Goal: Information Seeking & Learning: Learn about a topic

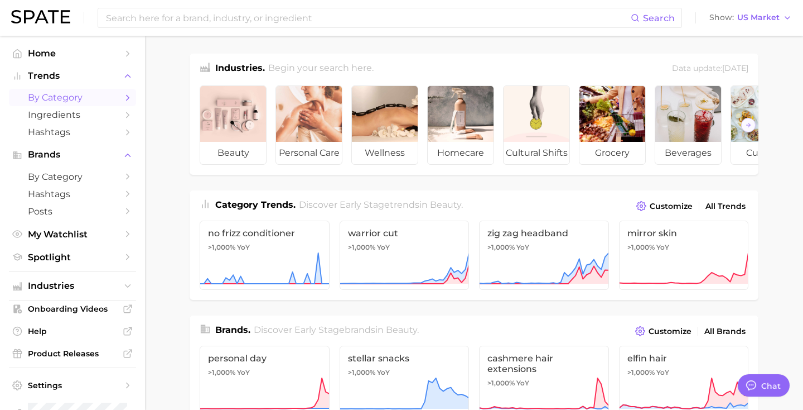
click at [100, 90] on link "by Category" at bounding box center [72, 97] width 127 height 17
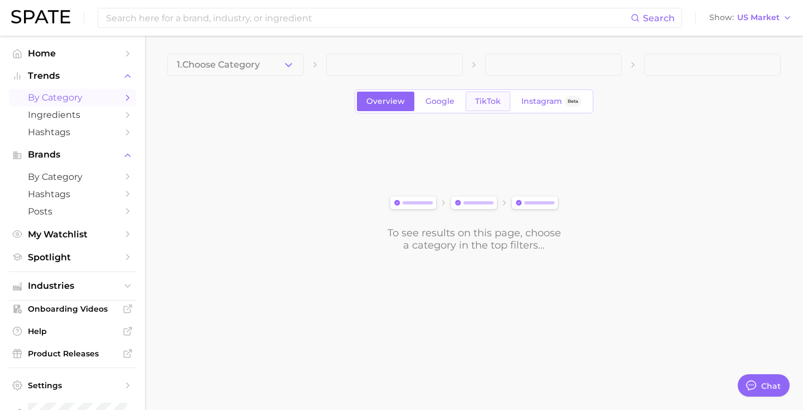
click at [493, 97] on span "TikTok" at bounding box center [488, 101] width 26 height 9
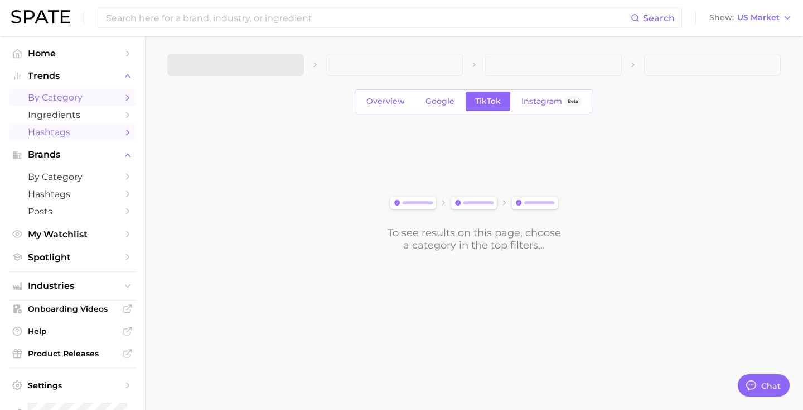
click at [82, 140] on link "Hashtags" at bounding box center [72, 131] width 127 height 17
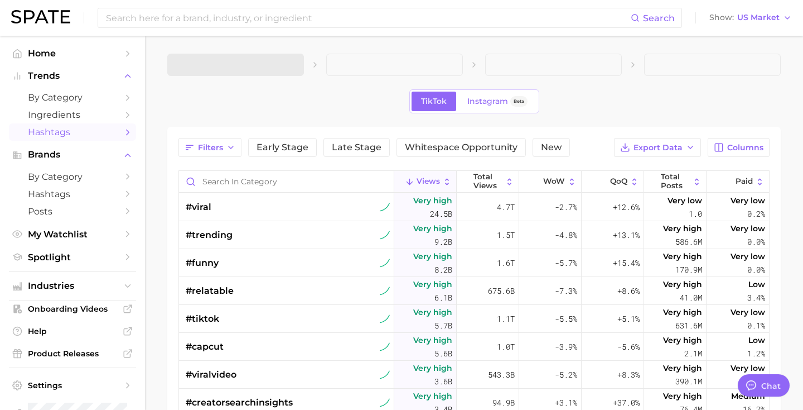
type textarea "x"
click at [156, 89] on main "1. Choose Category TikTok Instagram Beta Filters Early Stage Late Stage Whitesp…" at bounding box center [474, 341] width 658 height 611
click at [264, 62] on button "1. Choose Category" at bounding box center [235, 65] width 137 height 22
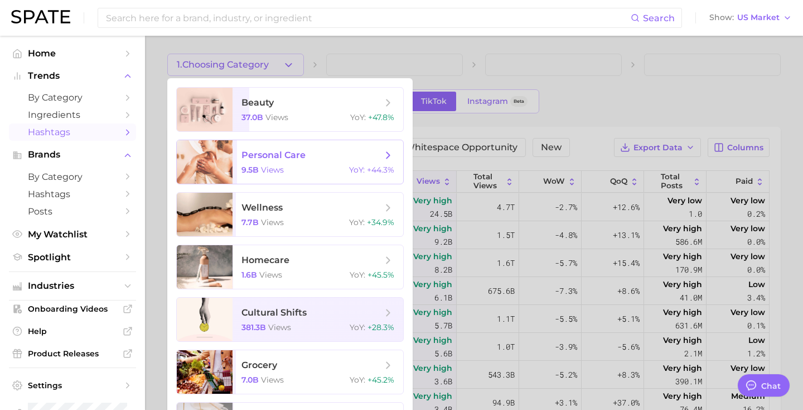
click at [278, 163] on span "personal care 9.5b views YoY : +44.3%" at bounding box center [318, 162] width 171 height 44
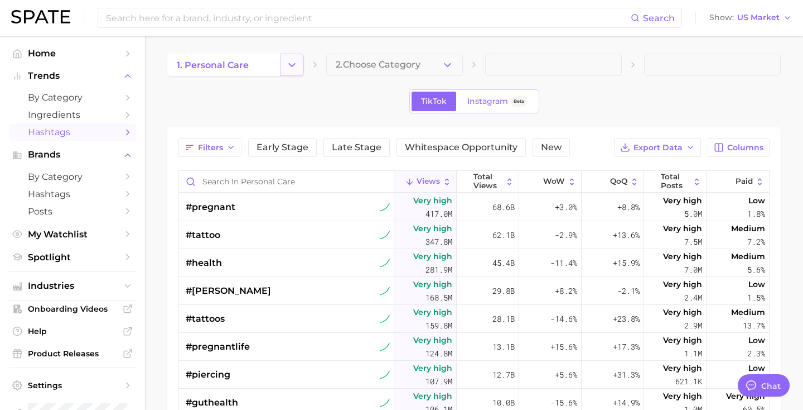
click at [292, 67] on icon "Change Category" at bounding box center [292, 65] width 12 height 12
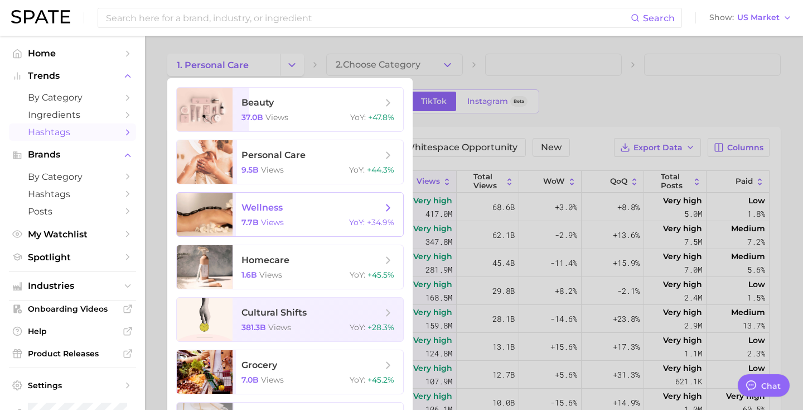
click at [271, 222] on span "views" at bounding box center [272, 222] width 23 height 10
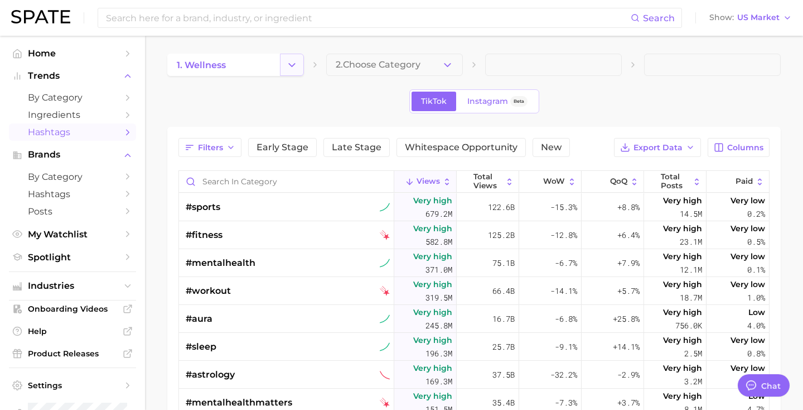
click at [295, 65] on icon "Change Category" at bounding box center [292, 65] width 12 height 12
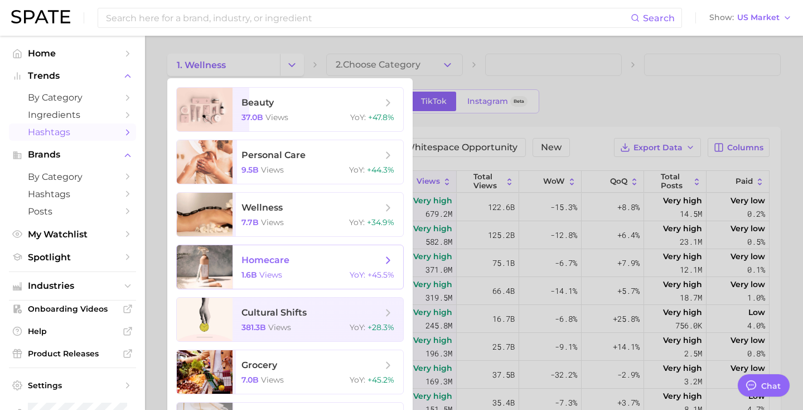
click at [288, 256] on span "homecare" at bounding box center [266, 259] width 48 height 11
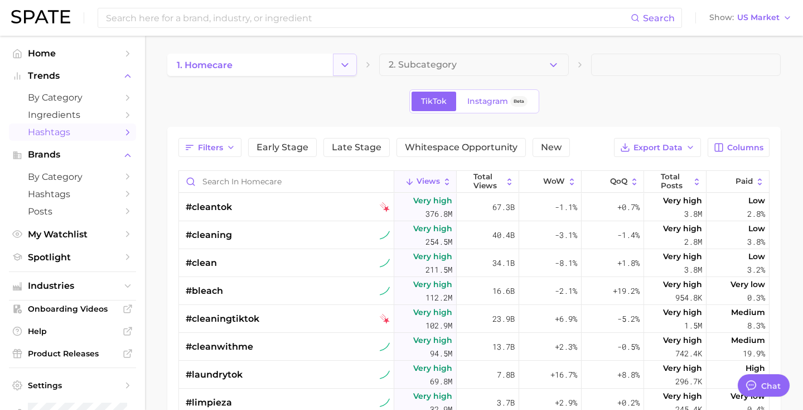
click at [336, 69] on button "Change Category" at bounding box center [345, 65] width 24 height 22
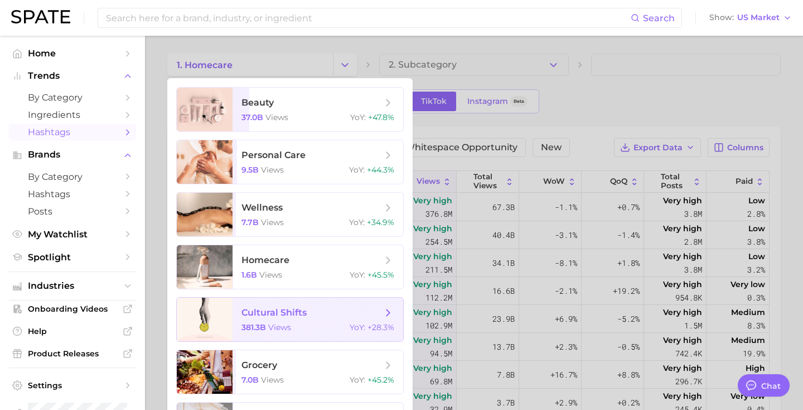
click at [283, 321] on span "cultural shifts 381.3b views YoY : +28.3%" at bounding box center [318, 319] width 171 height 44
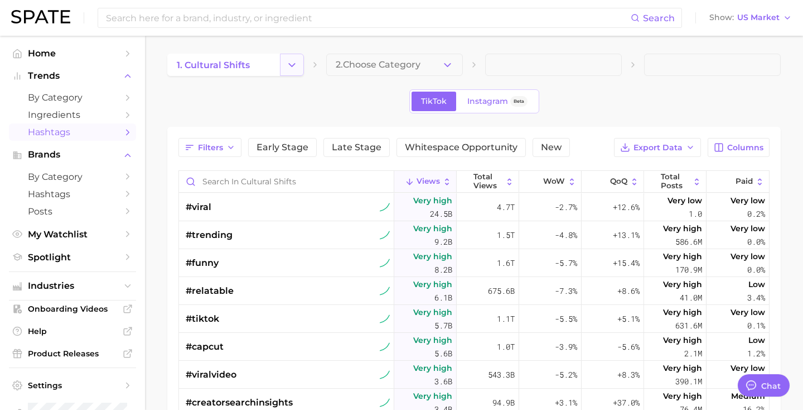
click at [293, 66] on icon "Change Category" at bounding box center [292, 65] width 12 height 12
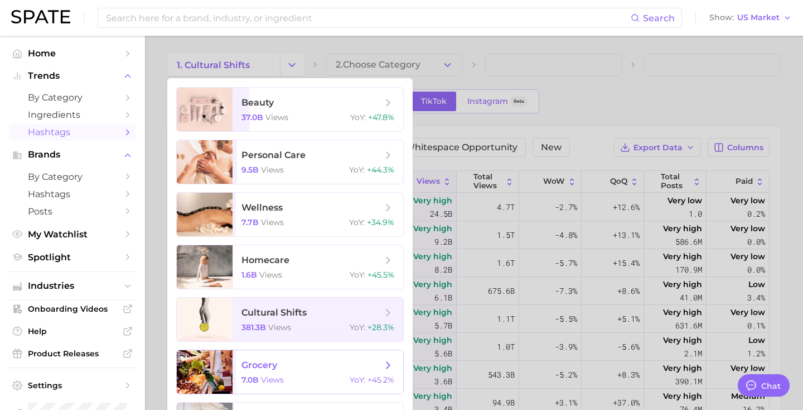
click at [280, 374] on span "views" at bounding box center [272, 379] width 23 height 10
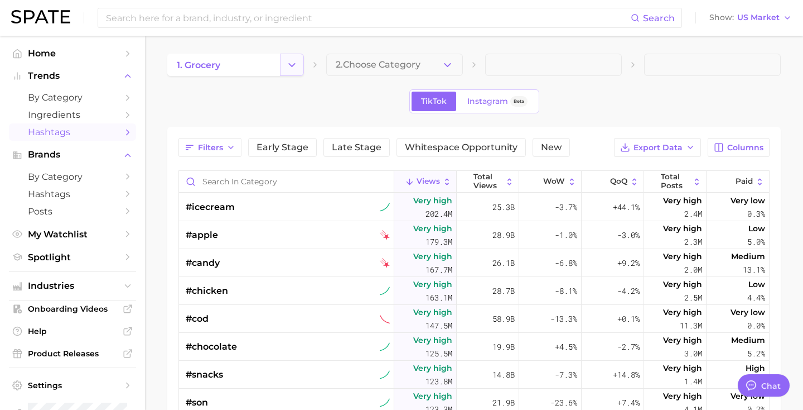
click at [297, 63] on icon "Change Category" at bounding box center [292, 65] width 12 height 12
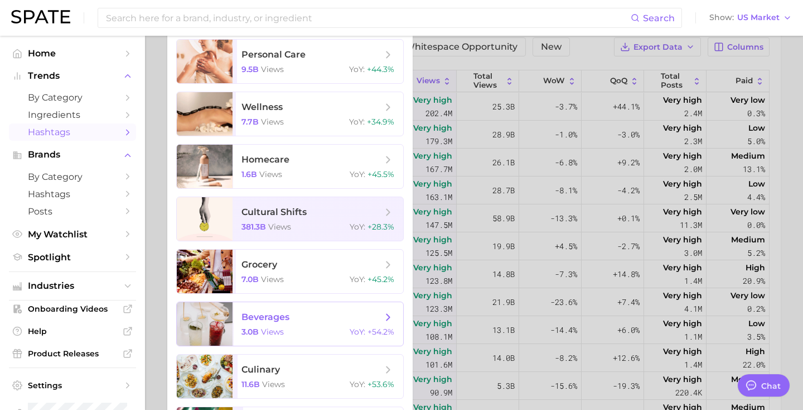
scroll to position [111, 0]
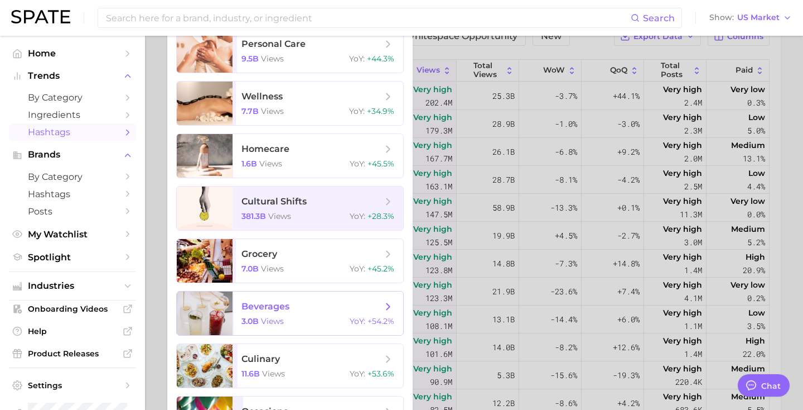
click at [285, 311] on span "beverages" at bounding box center [312, 306] width 141 height 12
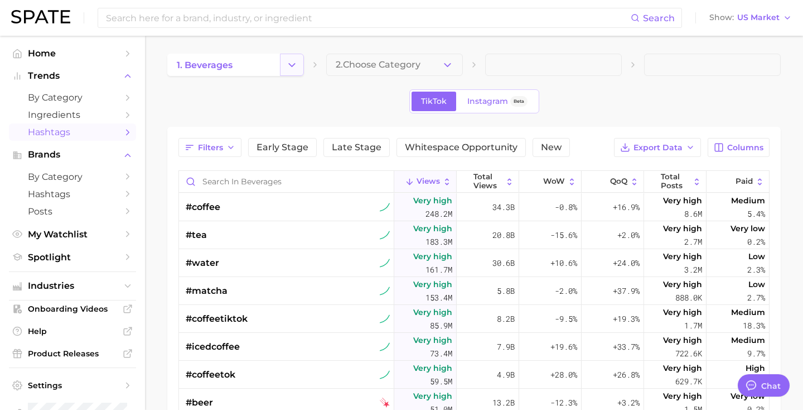
click at [292, 66] on polyline "Change Category" at bounding box center [292, 64] width 6 height 3
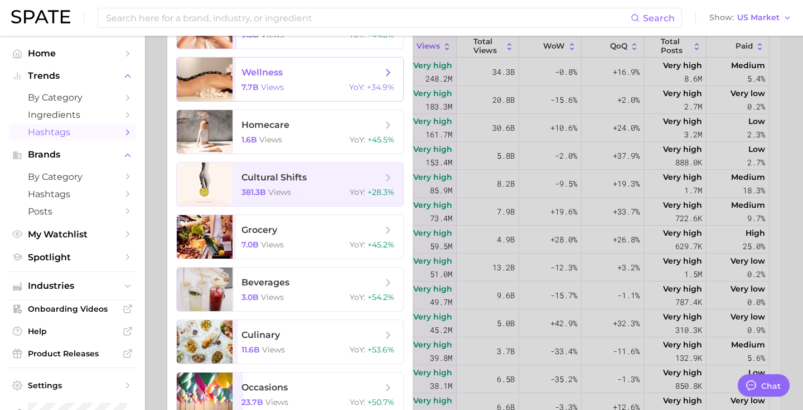
scroll to position [150, 0]
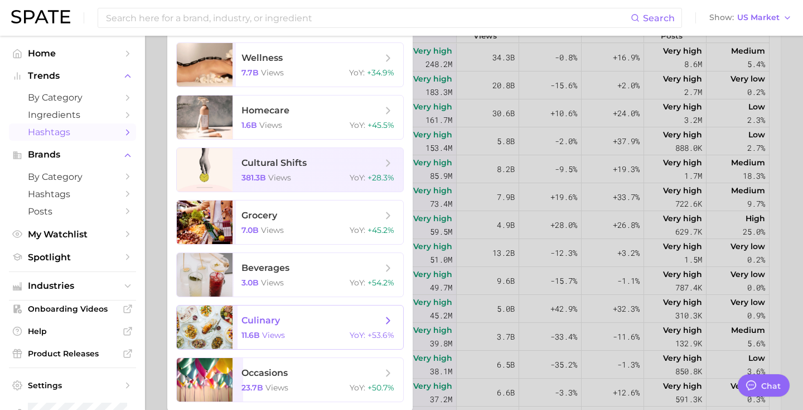
click at [305, 311] on span "culinary 11.6b views YoY : +53.6%" at bounding box center [318, 327] width 171 height 44
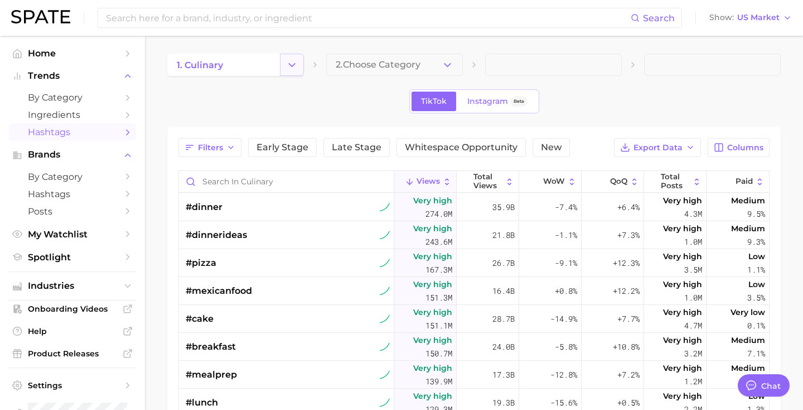
click at [293, 65] on polyline "Change Category" at bounding box center [292, 64] width 6 height 3
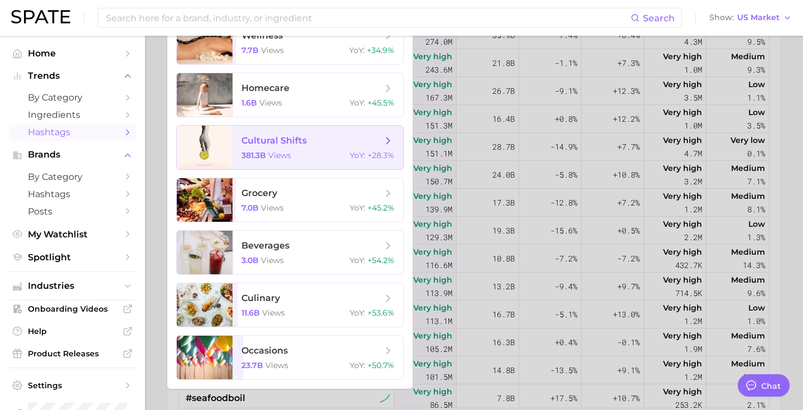
scroll to position [187, 0]
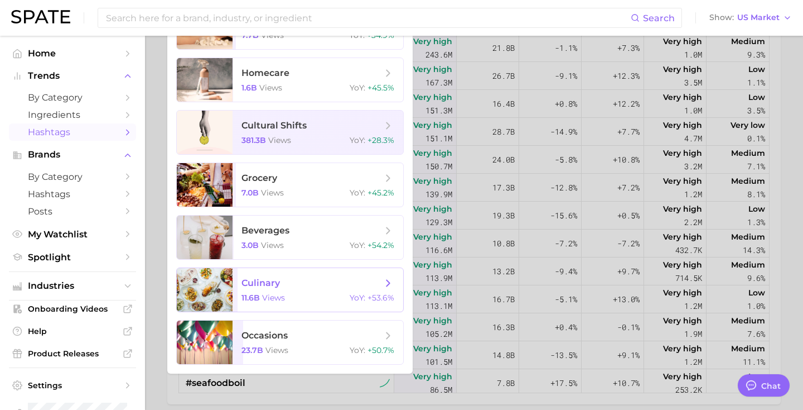
click at [271, 281] on span "culinary" at bounding box center [261, 282] width 39 height 11
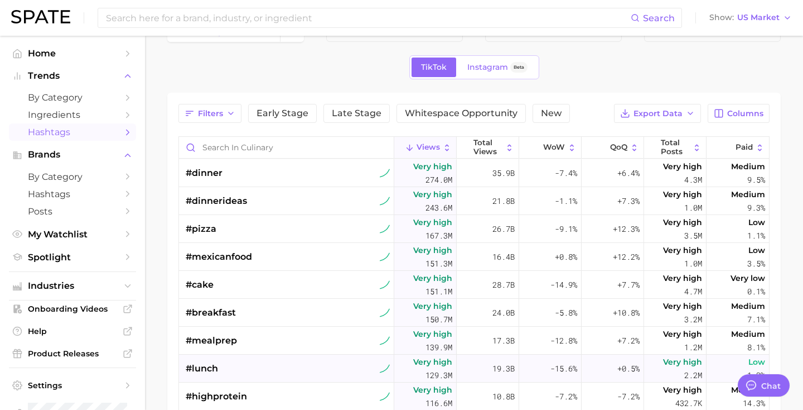
scroll to position [0, 0]
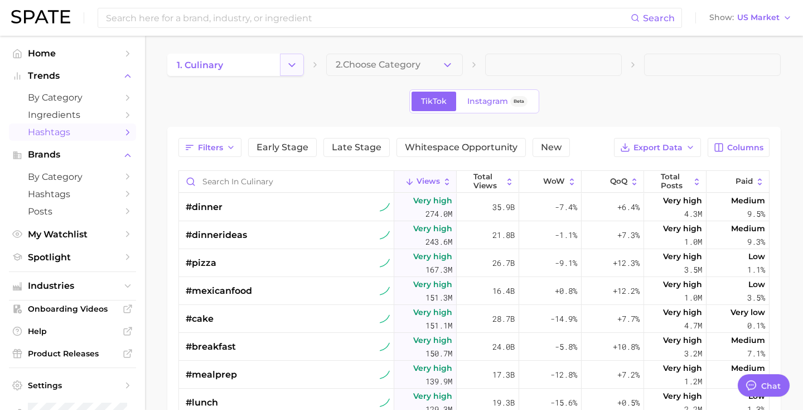
click at [294, 66] on icon "Change Category" at bounding box center [292, 65] width 12 height 12
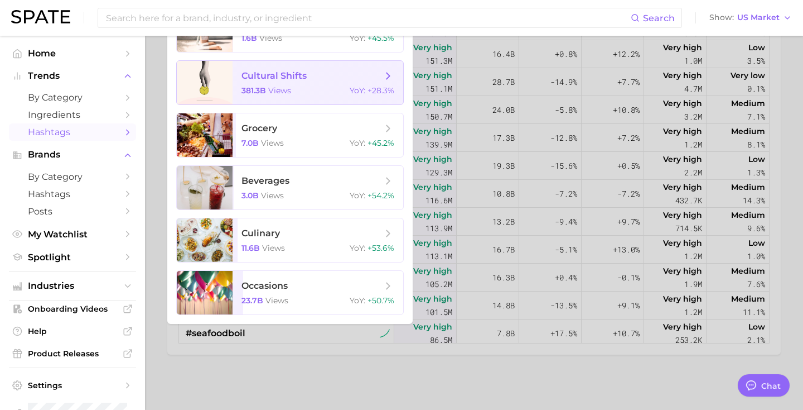
scroll to position [237, 0]
click at [305, 289] on span "occasions" at bounding box center [312, 285] width 141 height 12
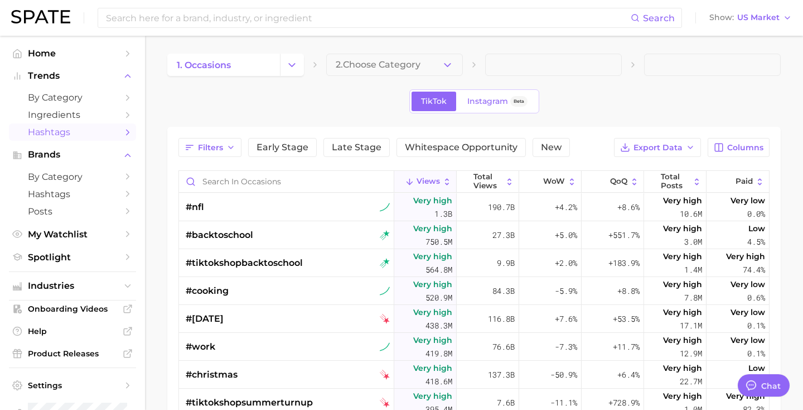
click at [641, 104] on div "TikTok Instagram Beta" at bounding box center [474, 101] width 614 height 24
